Goal: Task Accomplishment & Management: Use online tool/utility

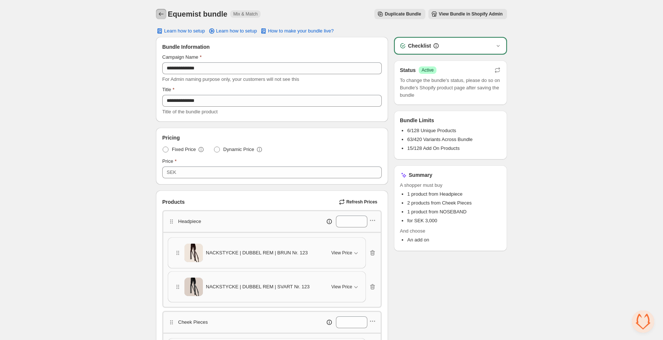
click at [162, 10] on button "Back" at bounding box center [161, 14] width 10 height 10
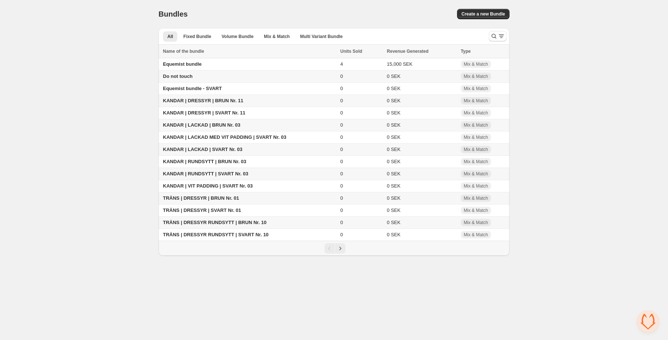
click at [208, 128] on span "KANDAR | LACKAD | BRUN Nr. 03" at bounding box center [202, 125] width 78 height 6
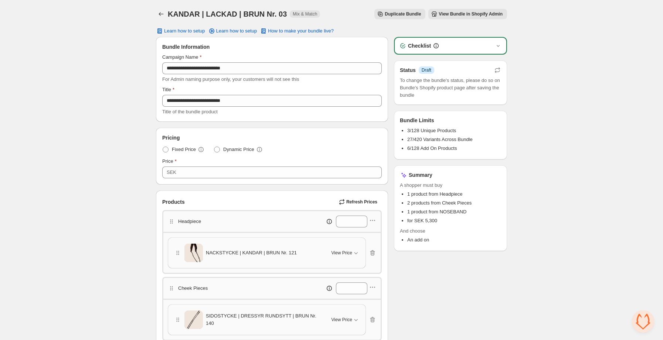
click at [454, 13] on span "View Bundle in Shopify Admin" at bounding box center [471, 14] width 64 height 6
click at [163, 11] on icon "Back" at bounding box center [160, 13] width 7 height 7
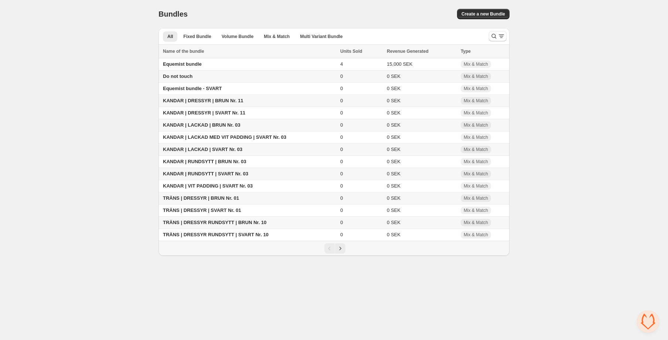
click at [192, 101] on span "KANDAR | DRESSYR | BRUN Nr. 11" at bounding box center [203, 101] width 80 height 6
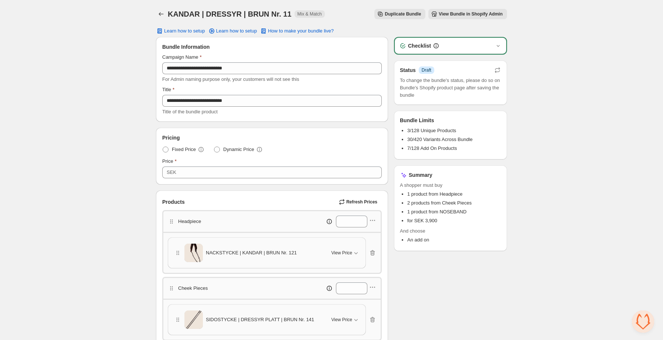
click at [454, 11] on span "View Bundle in Shopify Admin" at bounding box center [471, 14] width 64 height 6
